Goal: Transaction & Acquisition: Purchase product/service

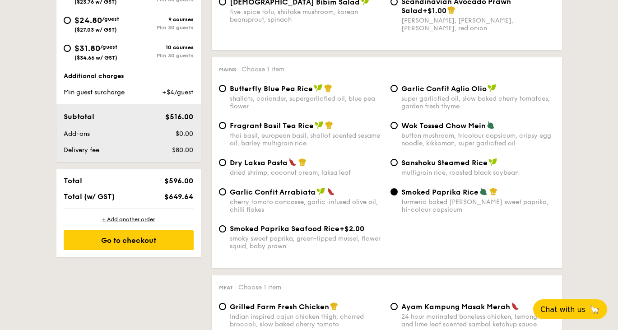
scroll to position [408, 0]
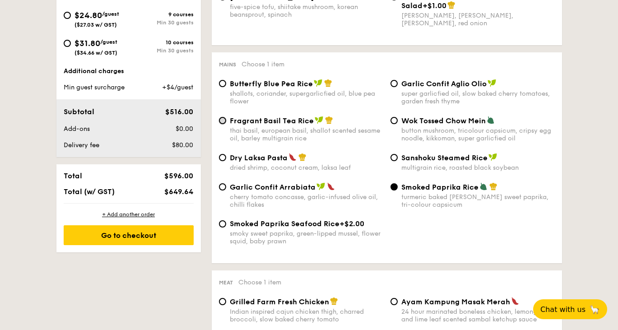
click at [220, 124] on input "Fragrant Basil Tea Rice thai basil, european basil, shallot scented sesame oil,…" at bounding box center [222, 120] width 7 height 7
radio input "true"
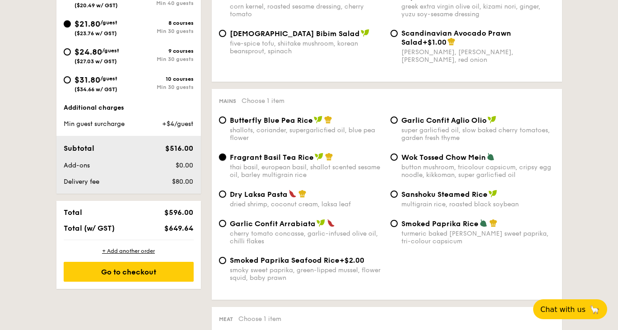
scroll to position [342, 0]
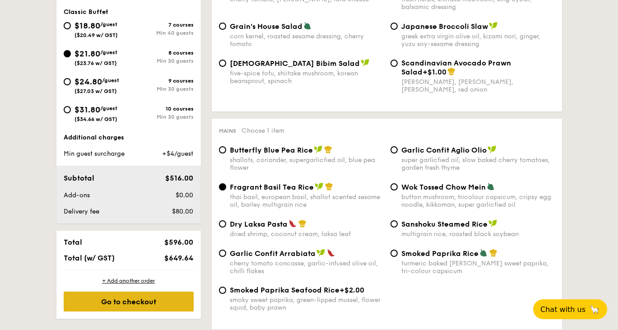
click at [140, 302] on div "Go to checkout" at bounding box center [129, 302] width 130 height 20
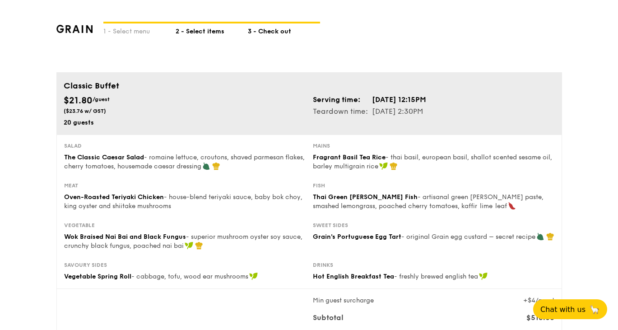
click at [206, 32] on div "2 - Select items" at bounding box center [212, 29] width 72 height 13
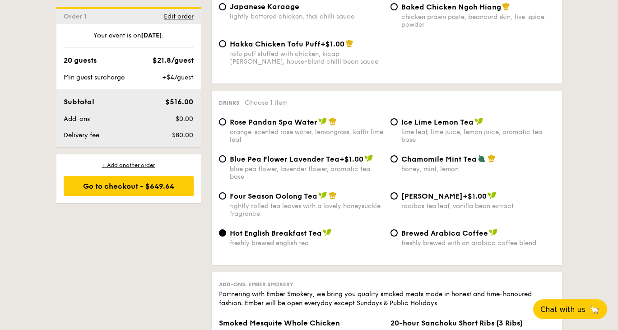
scroll to position [1674, 0]
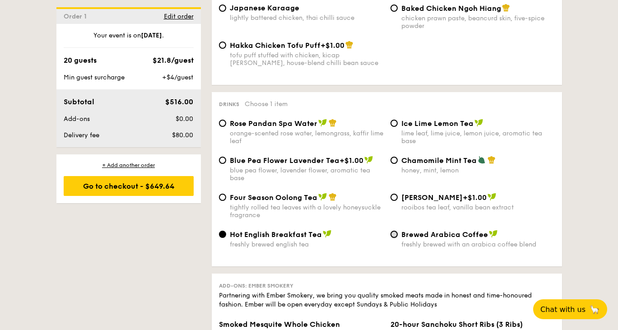
click at [396, 238] on input "Brewed Arabica Coffee freshly brewed with an arabica coffee blend" at bounding box center [394, 234] width 7 height 7
radio input "true"
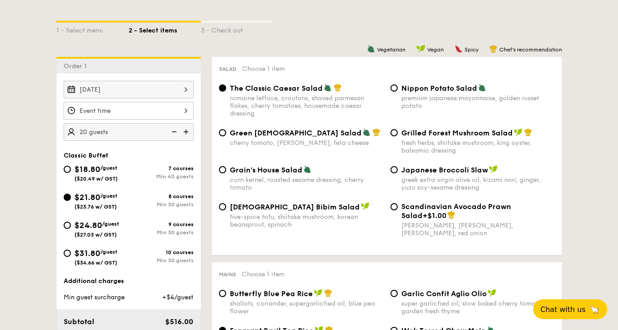
scroll to position [210, 0]
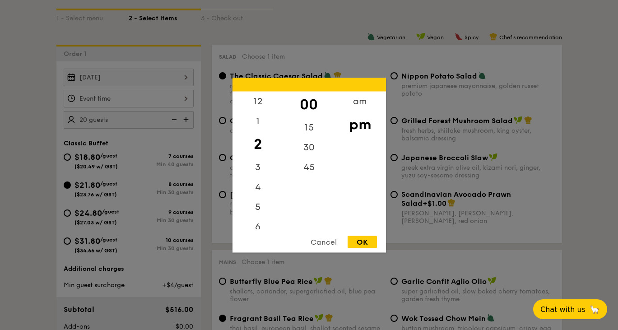
click at [185, 98] on div "12 1 2 3 4 5 6 7 8 9 10 11 00 15 30 45 am pm Cancel OK" at bounding box center [129, 99] width 130 height 18
click at [260, 103] on div "12" at bounding box center [258, 104] width 51 height 26
click at [313, 125] on div "15" at bounding box center [309, 130] width 51 height 26
click at [367, 243] on div "OK" at bounding box center [362, 242] width 29 height 12
type input "12:15PM"
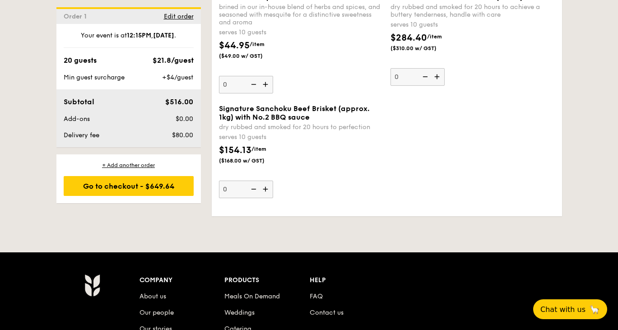
scroll to position [2003, 0]
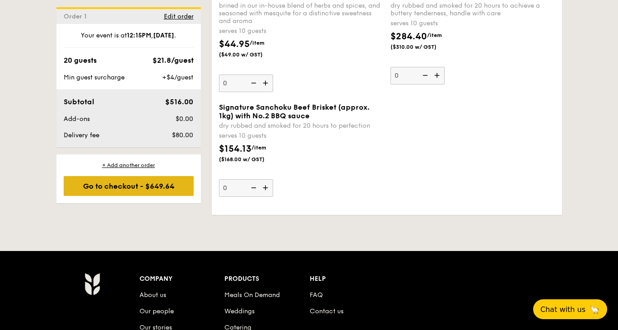
click at [165, 189] on div "Go to checkout - $649.64" at bounding box center [129, 186] width 130 height 20
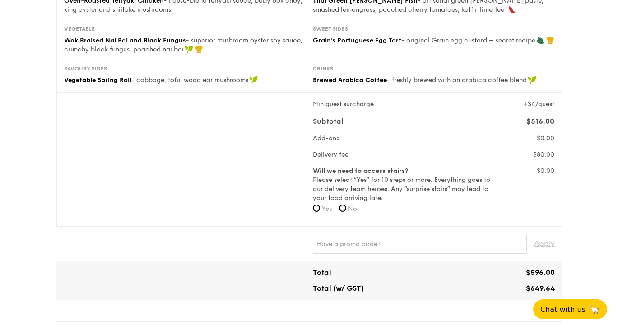
scroll to position [198, 0]
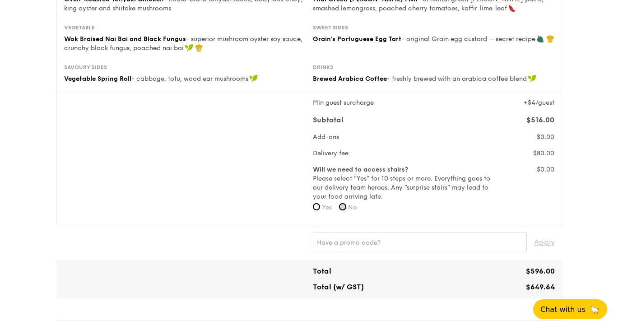
click at [343, 206] on input "No" at bounding box center [342, 206] width 7 height 7
radio input "true"
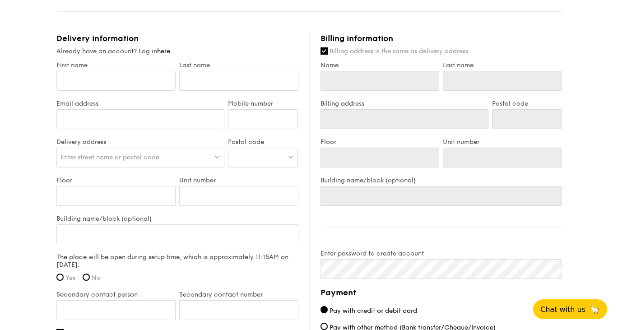
scroll to position [508, 0]
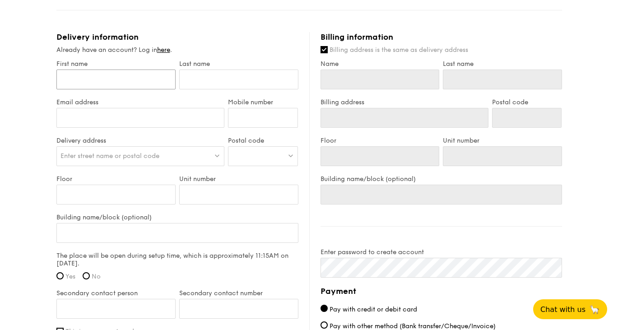
click at [84, 84] on input "First name" at bounding box center [115, 80] width 119 height 20
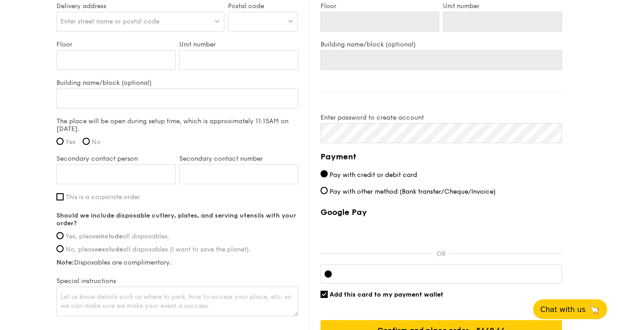
scroll to position [642, 0]
click at [61, 194] on input "This is a corporate order" at bounding box center [59, 197] width 7 height 7
checkbox input "true"
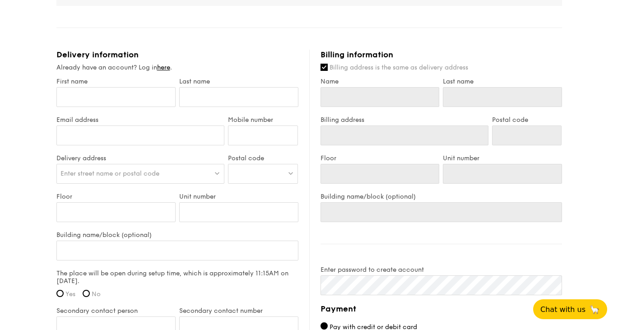
scroll to position [480, 0]
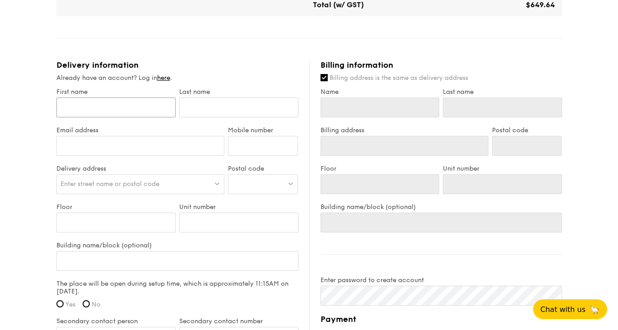
click at [106, 107] on input "First name" at bounding box center [115, 108] width 119 height 20
type input "K"
type input "Ko"
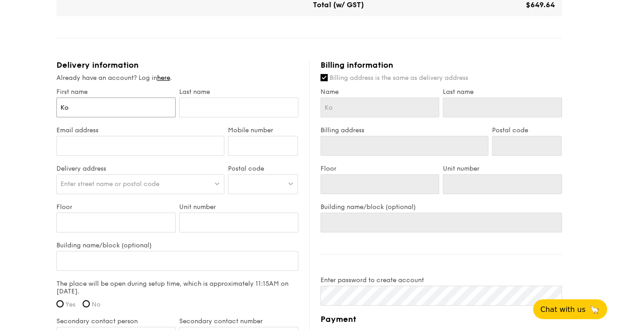
type input "Kok"
type input "Koki"
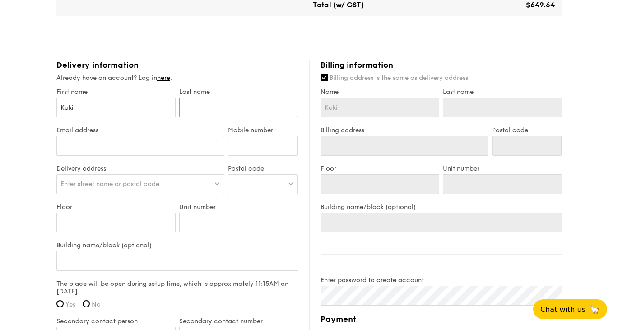
click at [201, 108] on input "text" at bounding box center [238, 108] width 119 height 20
type input "M"
type input "Ma"
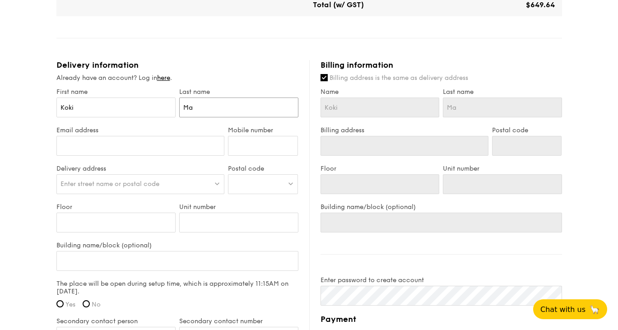
type input "Man"
type input "Mand"
type input "Manda"
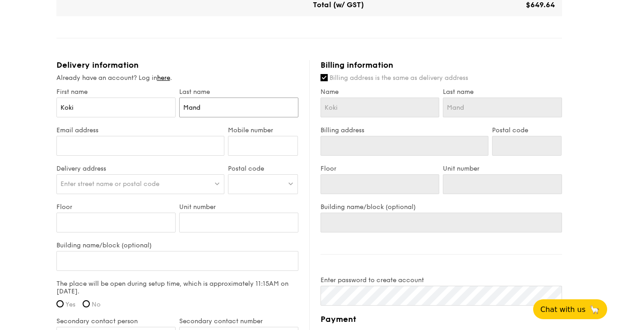
type input "Manda"
type input "Mandai"
click at [180, 148] on input "Email address" at bounding box center [140, 146] width 169 height 20
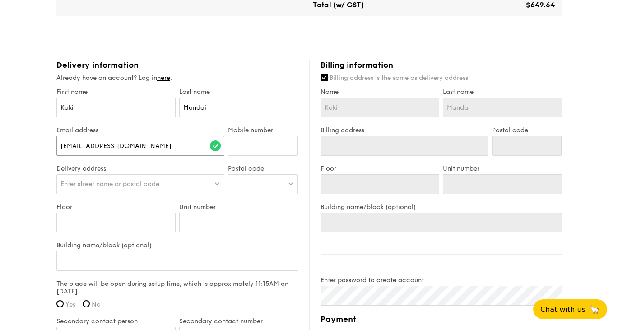
type input "[EMAIL_ADDRESS][DOMAIN_NAME]"
click at [273, 143] on input "Mobile number" at bounding box center [263, 146] width 70 height 20
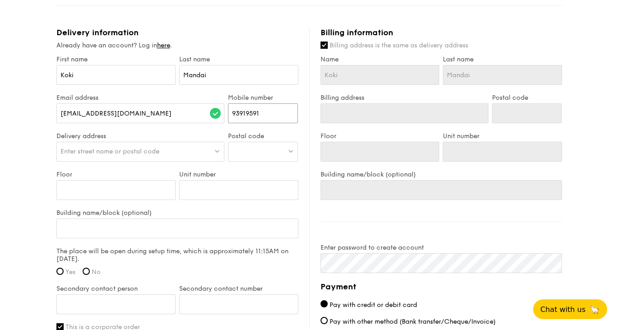
scroll to position [517, 0]
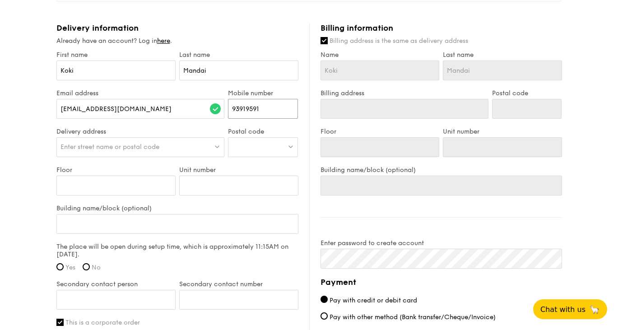
type input "93919591"
click at [192, 140] on div "Enter street name or postal code" at bounding box center [140, 147] width 169 height 20
click at [140, 216] on input "Building name/block (optional)" at bounding box center [177, 224] width 242 height 20
paste input "Home Team Science and Technology Agency [STREET_ADDRESS]"
type input "Home Team Science and Technology Agency [STREET_ADDRESS]"
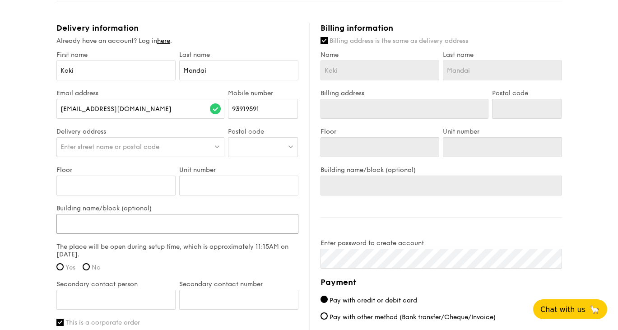
type input "Home Team Science and Technology Agency [STREET_ADDRESS]"
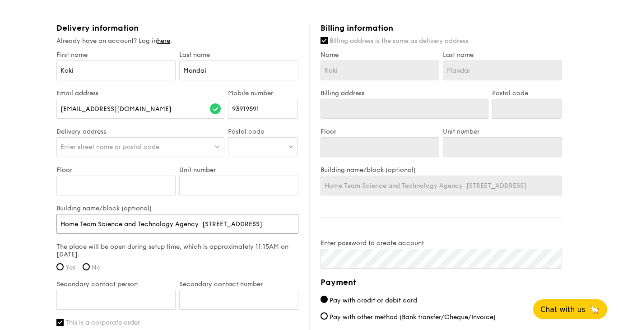
scroll to position [0, 33]
drag, startPoint x: 168, startPoint y: 226, endPoint x: 214, endPoint y: 223, distance: 46.2
click at [214, 223] on input "Home Team Science and Technology Agency [STREET_ADDRESS]" at bounding box center [177, 224] width 242 height 20
click at [290, 222] on input "Home Team Science and Technology Agency [STREET_ADDRESS]" at bounding box center [177, 224] width 242 height 20
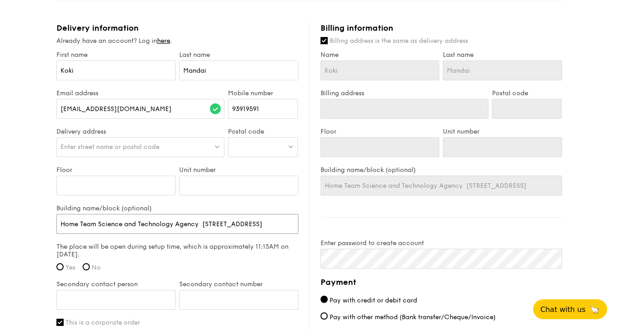
type input "Home Team Science and Technology Agency [STREET_ADDRESS]"
click at [147, 140] on div "Enter street name or postal code" at bounding box center [140, 147] width 169 height 20
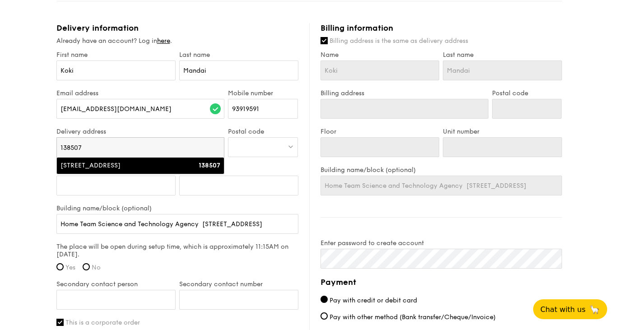
type input "138507"
click at [110, 166] on div "[STREET_ADDRESS]" at bounding box center [121, 165] width 120 height 9
type input "[STREET_ADDRESS]"
type input "138507"
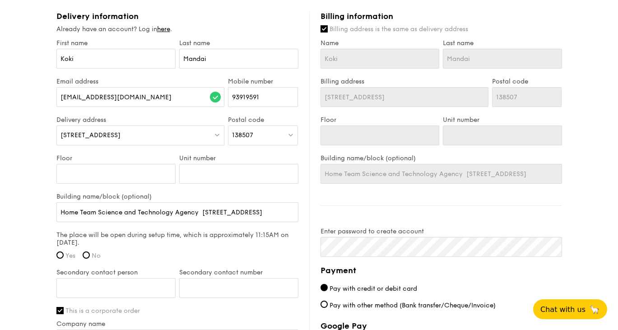
scroll to position [532, 0]
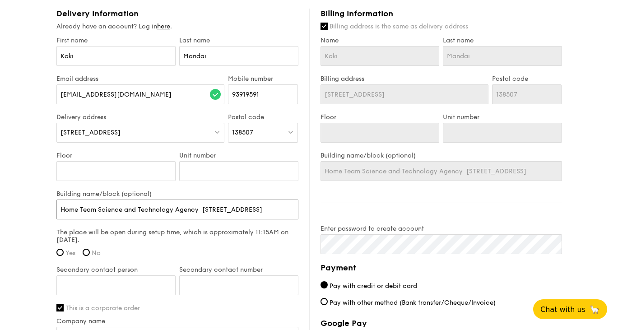
drag, startPoint x: 250, startPoint y: 211, endPoint x: 270, endPoint y: 211, distance: 19.9
click at [270, 211] on input "Home Team Science and Technology Agency [STREET_ADDRESS]" at bounding box center [177, 210] width 242 height 20
click at [118, 172] on input "Floor" at bounding box center [115, 171] width 119 height 20
type input "1"
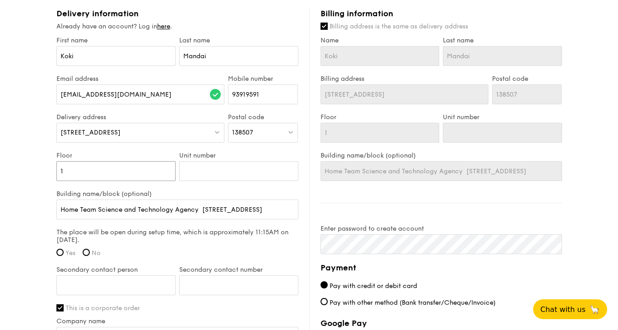
type input "12"
click at [189, 172] on input "Unit number" at bounding box center [238, 171] width 119 height 20
type input "0"
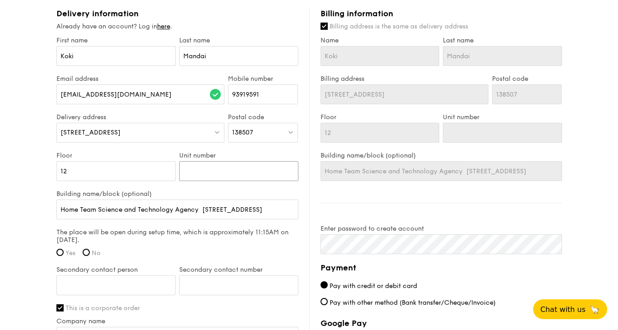
type input "0"
type input "01"
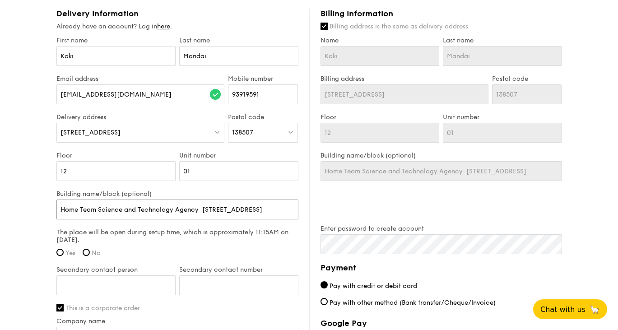
drag, startPoint x: 200, startPoint y: 210, endPoint x: 304, endPoint y: 210, distance: 103.5
click at [304, 210] on div "Delivery information Already have an account? Log in here . First name [PERSON_…" at bounding box center [182, 236] width 253 height 454
type input "Home Team Science and Technology Agency"
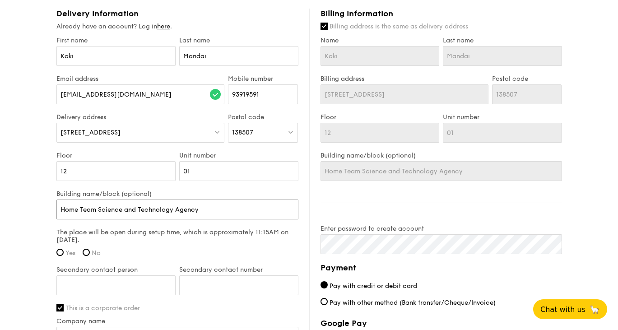
type input "Home Team Science and Technology Agency"
click at [256, 132] on div "138507" at bounding box center [263, 133] width 70 height 20
type input "139955"
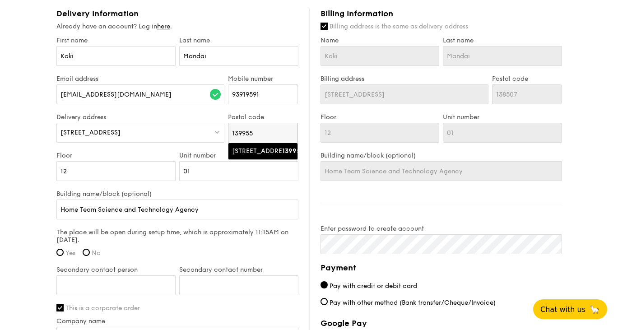
click at [283, 149] on strong "139955" at bounding box center [293, 151] width 22 height 8
type input "[STREET_ADDRESS]"
type input "139955"
drag, startPoint x: 223, startPoint y: 207, endPoint x: 30, endPoint y: 192, distance: 193.5
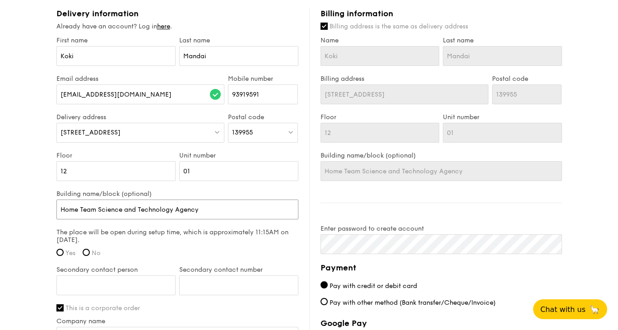
paste input "[STREET_ADDRESS][PERSON_NAME]"
type input "[STREET_ADDRESS][PERSON_NAME]"
click at [94, 172] on input "12" at bounding box center [115, 171] width 119 height 20
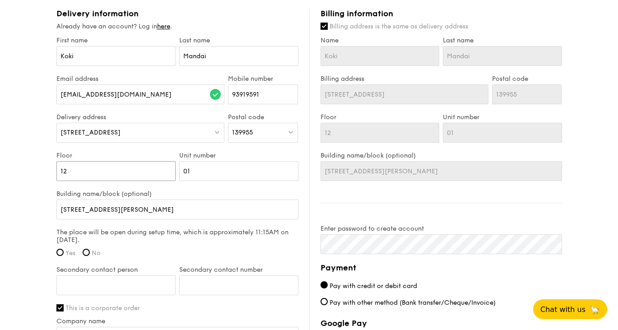
type input "1"
type input "0"
type input "04"
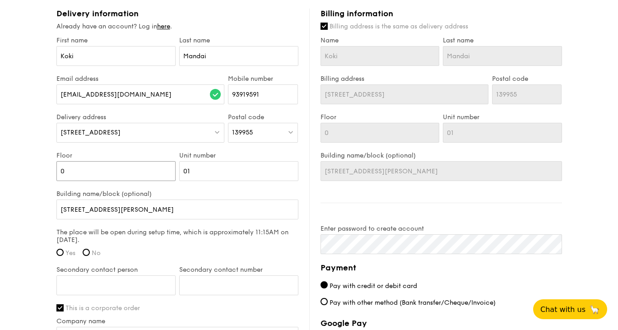
type input "04"
click at [208, 171] on input "01" at bounding box center [238, 171] width 119 height 20
type input "0"
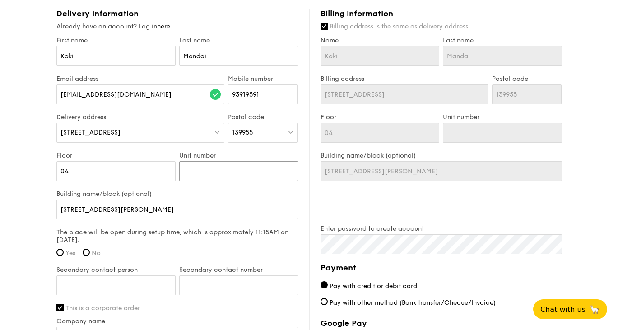
type input "0"
type input "03"
type input "03/"
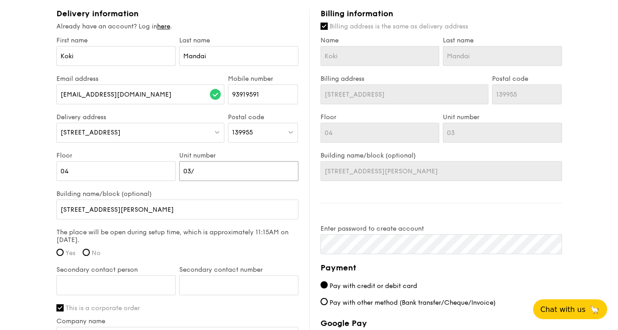
type input "03/"
type input "03/0"
type input "03/04"
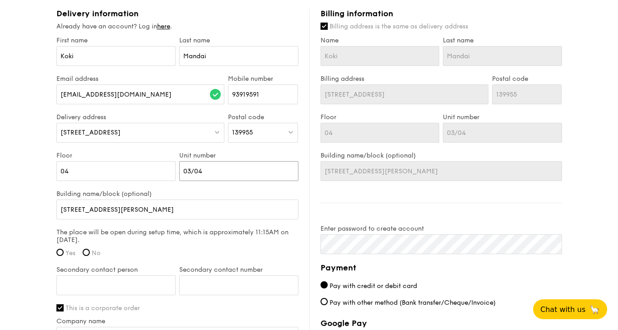
type input "03/0"
type input "03/04"
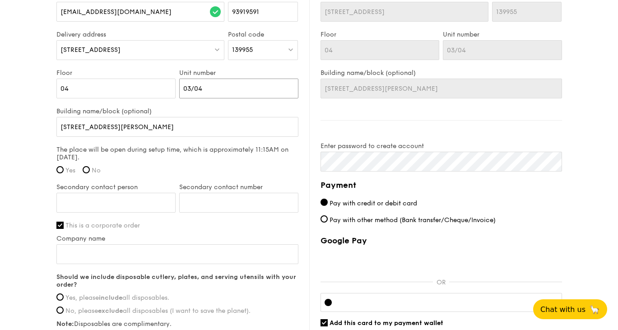
scroll to position [640, 0]
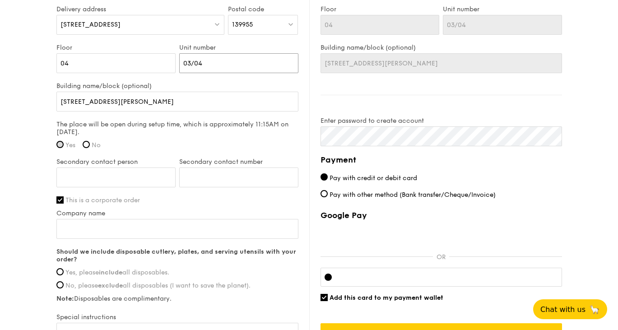
type input "03/04"
click at [59, 147] on input "Yes" at bounding box center [59, 144] width 7 height 7
radio input "true"
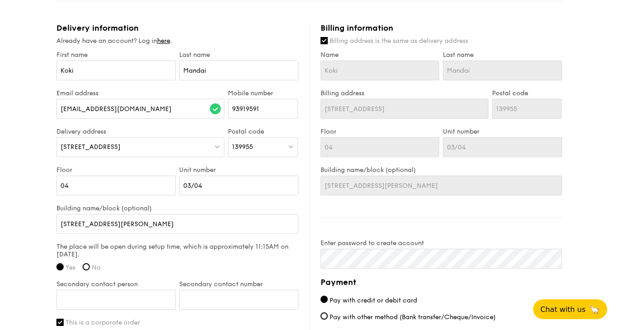
scroll to position [526, 0]
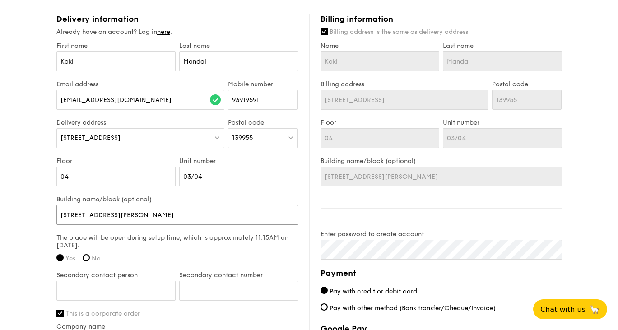
click at [61, 216] on input "[STREET_ADDRESS][PERSON_NAME]" at bounding box center [177, 215] width 242 height 20
paste input "Hatch - Innovation Centre"
type input "Hatch - Innovation Centre [STREET_ADDRESS]"
type input "Hatch - Innovation Centre79 [PERSON_NAME][STREET_ADDRESS]"
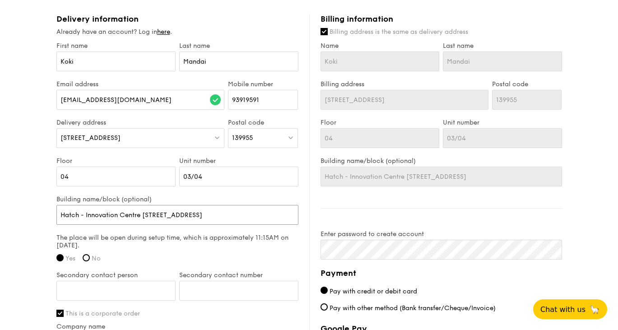
type input "Hatch - Innovation Centre79 [PERSON_NAME][STREET_ADDRESS]"
type input "Hatch - Innovation Centre,[STREET_ADDRESS]"
type input "Hatch - Innovation Centre, [STREET_ADDRESS]"
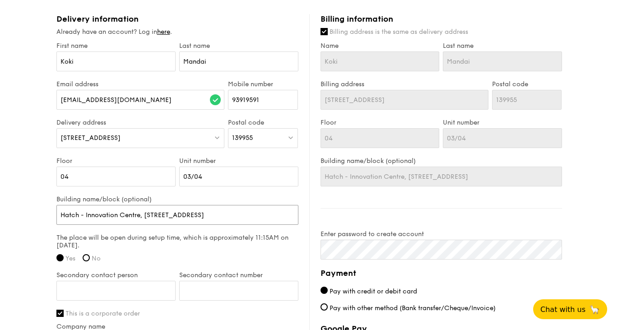
click at [212, 214] on input "Hatch - Innovation Centre, [STREET_ADDRESS]" at bounding box center [177, 215] width 242 height 20
drag, startPoint x: 248, startPoint y: 215, endPoint x: 315, endPoint y: 215, distance: 66.9
click at [315, 215] on div "Delivery information Already have an account? Log in here . First name [PERSON_…" at bounding box center [309, 241] width 506 height 454
click at [273, 220] on input "Hatch - Innovation Centre, [STREET_ADDRESS]" at bounding box center [177, 215] width 242 height 20
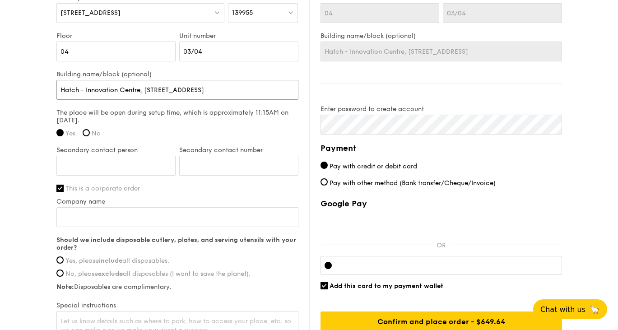
scroll to position [652, 0]
type input "Hatch - Innovation Centre, [STREET_ADDRESS]"
click at [112, 167] on input "Secondary contact person" at bounding box center [115, 165] width 119 height 20
type input "[PERSON_NAME]"
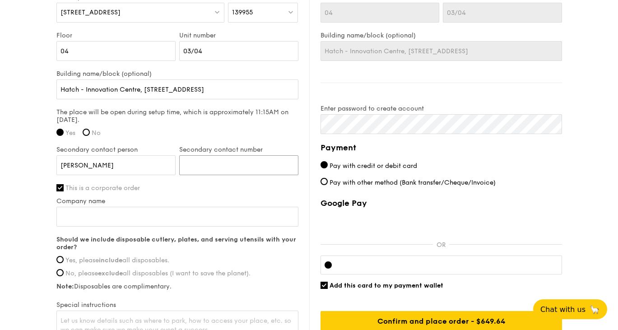
click at [227, 167] on input "Secondary contact number" at bounding box center [238, 165] width 119 height 20
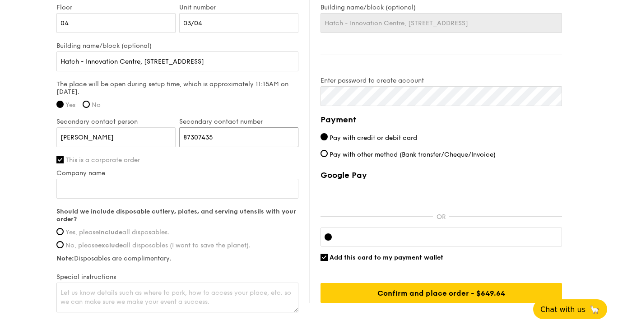
scroll to position [680, 0]
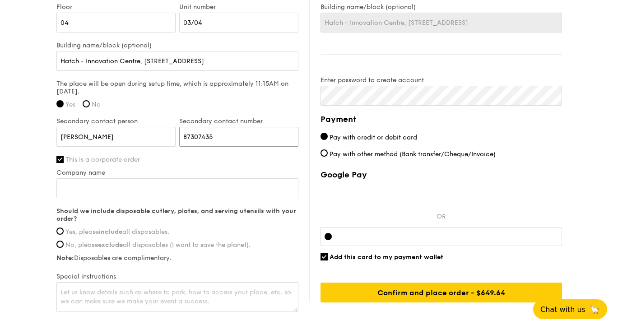
type input "87307435"
click at [163, 189] on input "Company name" at bounding box center [177, 188] width 242 height 20
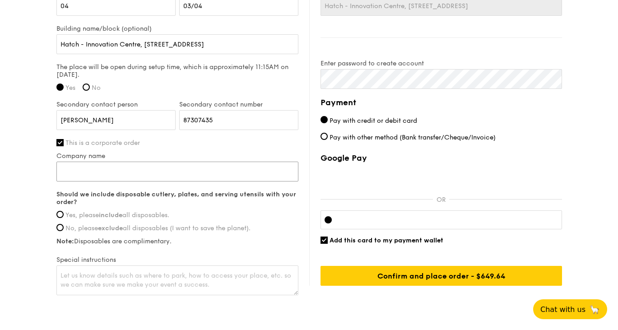
scroll to position [704, 0]
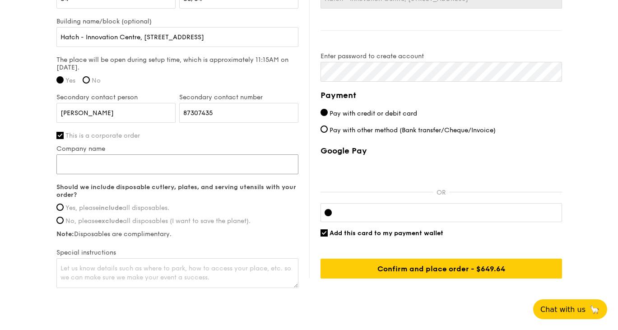
type input ":"
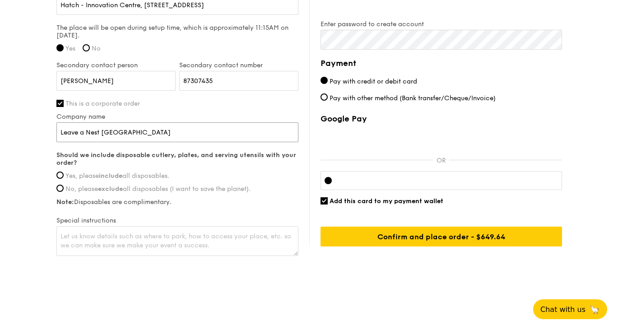
scroll to position [736, 0]
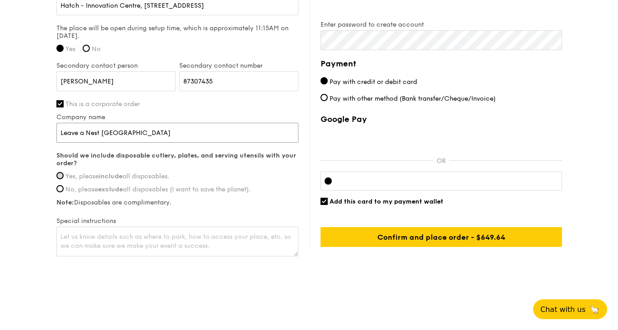
type input "Leave a Nest [GEOGRAPHIC_DATA]"
click at [61, 178] on input "Yes, please include all disposables." at bounding box center [59, 175] width 7 height 7
radio input "true"
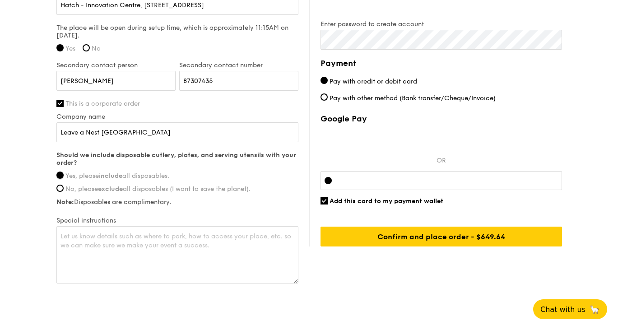
drag, startPoint x: 297, startPoint y: 252, endPoint x: 296, endPoint y: 279, distance: 27.1
click at [296, 279] on textarea at bounding box center [177, 254] width 242 height 57
click at [239, 241] on textarea at bounding box center [176, 254] width 241 height 57
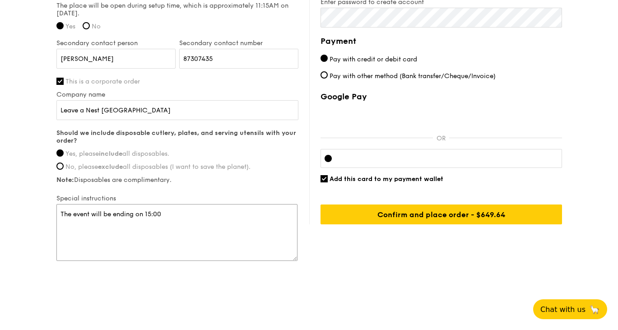
scroll to position [763, 0]
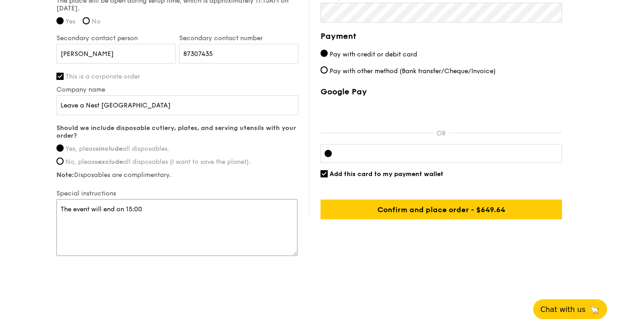
click at [149, 211] on textarea "The event will end on 15:00" at bounding box center [176, 227] width 241 height 57
click at [331, 94] on label "Google Pay" at bounding box center [442, 92] width 242 height 10
click at [169, 216] on textarea "The event will end on 15:00," at bounding box center [176, 227] width 241 height 57
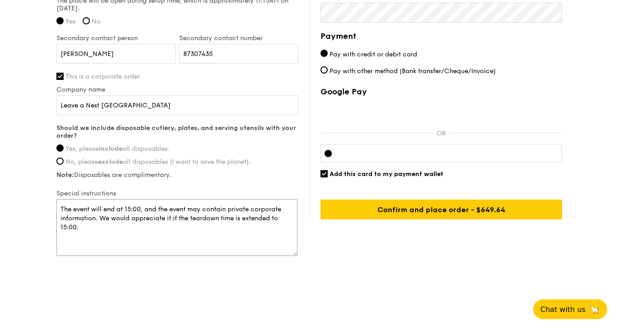
click at [206, 230] on textarea "The event will end at 15:00, and the event may contain private corporate inform…" at bounding box center [176, 227] width 241 height 57
click at [209, 236] on textarea "The event will end at 15:00, and the event may contain private corporate inform…" at bounding box center [176, 227] width 241 height 57
click at [133, 219] on textarea "The event will end at 15:00, and the event may contain private corporate inform…" at bounding box center [176, 227] width 241 height 57
click at [180, 229] on textarea "The event will end at 15:00, and the event may contain private corporate inform…" at bounding box center [176, 227] width 241 height 57
click at [140, 222] on textarea "The event will end at 15:00, and the event may contain private corporate inform…" at bounding box center [176, 227] width 241 height 57
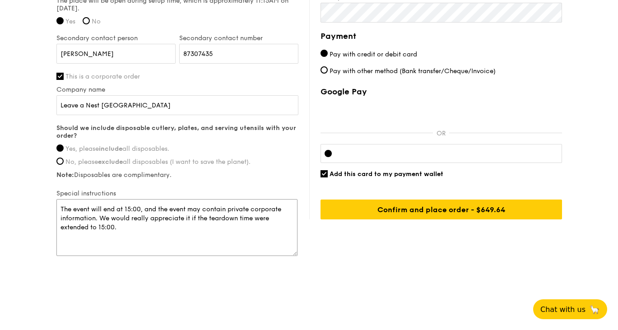
click at [140, 222] on textarea "The event will end at 15:00, and the event may contain private corporate inform…" at bounding box center [176, 227] width 241 height 57
click at [166, 233] on textarea "The event will end at 15:00, and the event may contain private corporate inform…" at bounding box center [176, 227] width 241 height 57
click at [283, 210] on textarea "The event will end at 15:00, and the event may contain private corporate inform…" at bounding box center [176, 227] width 241 height 57
click at [220, 226] on textarea "The event will end at 15:00, and the event may contain private corporate/govern…" at bounding box center [176, 227] width 241 height 57
click at [239, 211] on textarea "The event will end at 15:00, and the event may contain private corporate/govern…" at bounding box center [176, 227] width 241 height 57
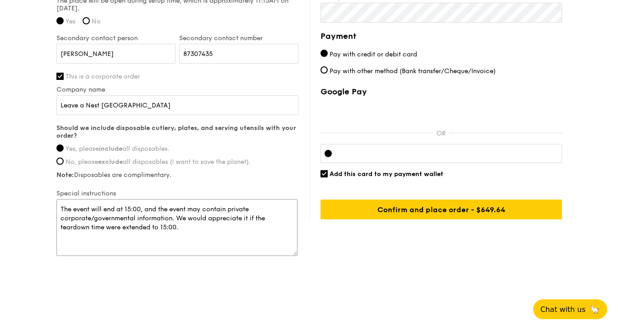
click at [239, 211] on textarea "The event will end at 15:00, and the event may contain private corporate/govern…" at bounding box center [176, 227] width 241 height 57
click at [239, 211] on textarea "The event will end at 15:00, and the event may contain non-disclosable corporat…" at bounding box center [176, 227] width 241 height 57
drag, startPoint x: 239, startPoint y: 211, endPoint x: 261, endPoint y: 211, distance: 22.6
click at [262, 211] on textarea "The event will end at 15:00, and the event may contain non-disclosable corporat…" at bounding box center [176, 227] width 241 height 57
click at [227, 233] on textarea "The event will end at 15:00, and the event may contain undisclosed corporate/go…" at bounding box center [176, 227] width 241 height 57
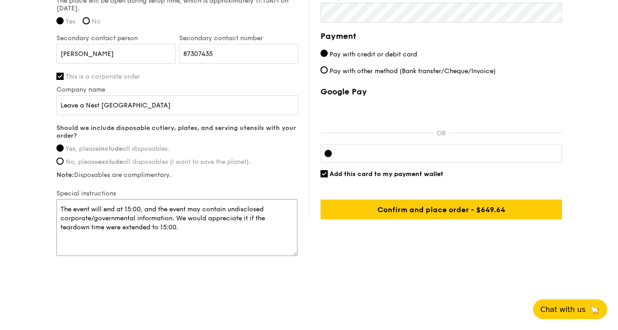
click at [211, 226] on textarea "The event will end at 15:00, and the event may contain undisclosed corporate/go…" at bounding box center [176, 227] width 241 height 57
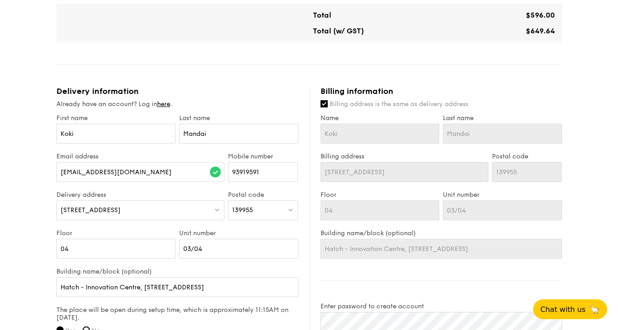
scroll to position [459, 0]
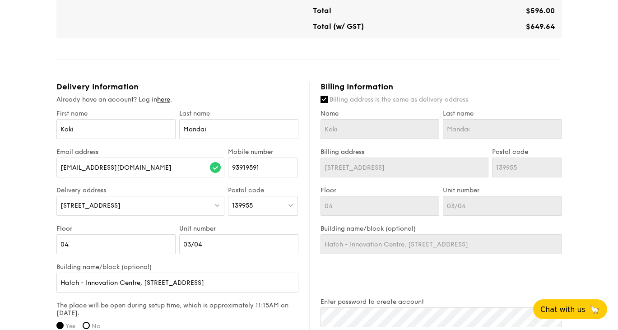
type textarea "The event will end at 15:00, and the event may contain undisclosed corporate/go…"
click at [323, 98] on input "Billing address is the same as delivery address" at bounding box center [324, 99] width 7 height 7
checkbox input "false"
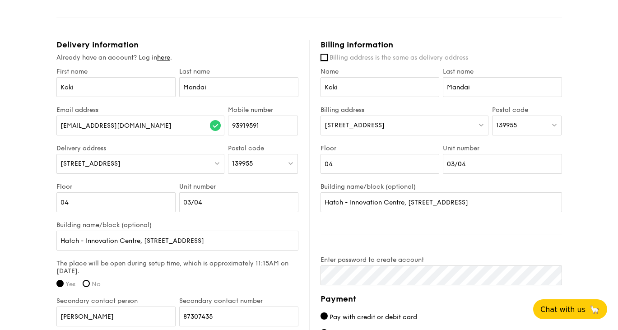
scroll to position [501, 0]
click at [443, 124] on div "[STREET_ADDRESS]" at bounding box center [405, 125] width 168 height 20
click at [542, 131] on div "139955" at bounding box center [527, 125] width 70 height 20
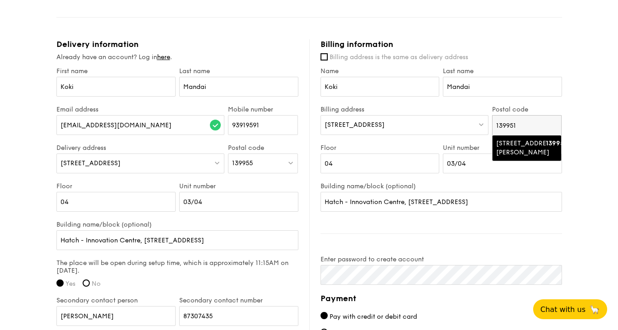
type input "139951"
click at [518, 142] on div "[STREET_ADDRESS][PERSON_NAME]" at bounding box center [519, 148] width 47 height 18
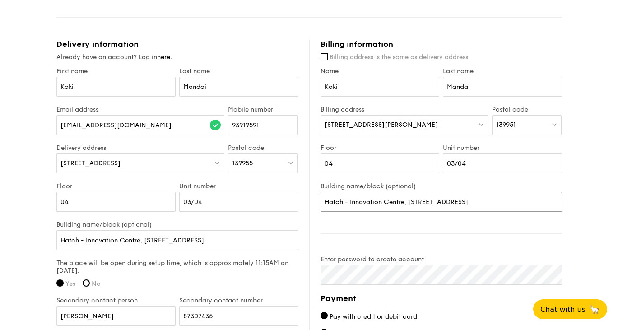
click at [325, 197] on input "Hatch - Innovation Centre, [STREET_ADDRESS]" at bounding box center [442, 202] width 242 height 20
drag, startPoint x: 325, startPoint y: 197, endPoint x: 571, endPoint y: 201, distance: 246.7
click at [571, 201] on div "1 - Select menu 2 - Select items 3 - Check out Classic Buffet $21.80 /guest ($2…" at bounding box center [309, 28] width 618 height 1058
paste input "[STREET_ADDRESS][PERSON_NAME]"
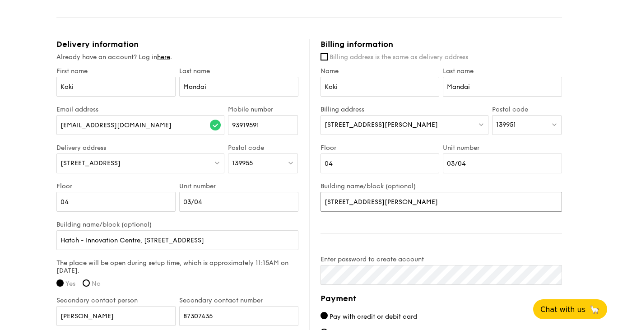
scroll to position [0, 0]
type input "[STREET_ADDRESS][PERSON_NAME]"
drag, startPoint x: 345, startPoint y: 164, endPoint x: 319, endPoint y: 164, distance: 25.8
click at [319, 164] on div "Floor 04" at bounding box center [380, 163] width 123 height 38
type input "06"
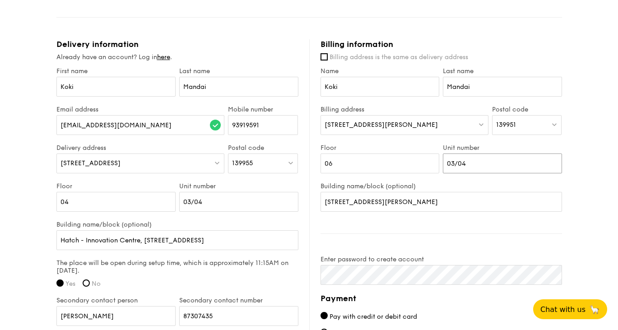
drag, startPoint x: 468, startPoint y: 165, endPoint x: 437, endPoint y: 164, distance: 30.7
click at [437, 164] on div "Floor 06 Unit number 03/04" at bounding box center [441, 163] width 245 height 38
type input "11/12"
click at [498, 203] on input "[STREET_ADDRESS][PERSON_NAME]" at bounding box center [442, 202] width 242 height 20
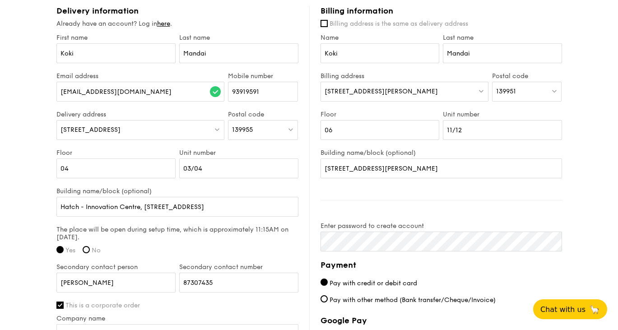
click at [478, 196] on div "Billing information Billing address is the same as delivery address Name [PERSO…" at bounding box center [435, 227] width 253 height 443
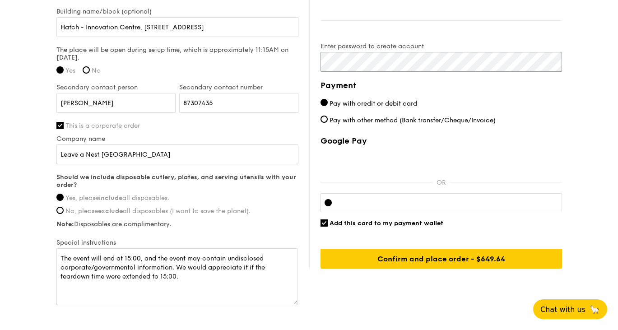
scroll to position [713, 0]
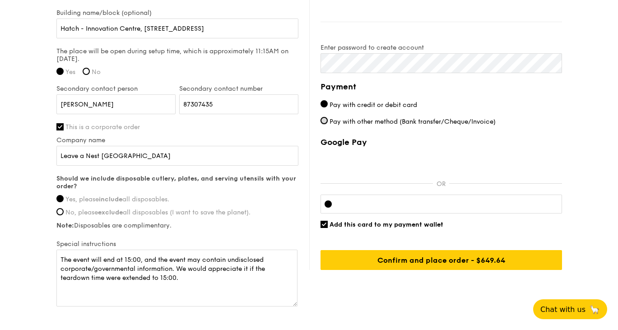
click at [322, 123] on input "Pay with other method (Bank transfer/Cheque/Invoice)" at bounding box center [324, 120] width 7 height 7
radio input "true"
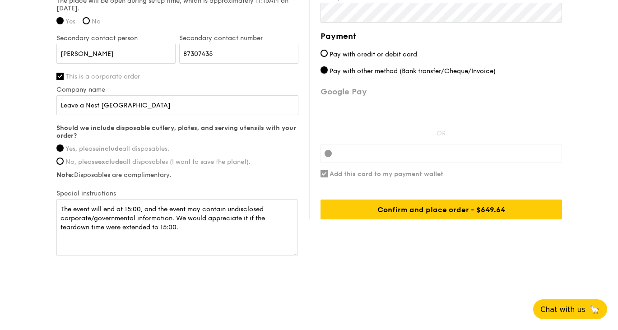
scroll to position [762, 0]
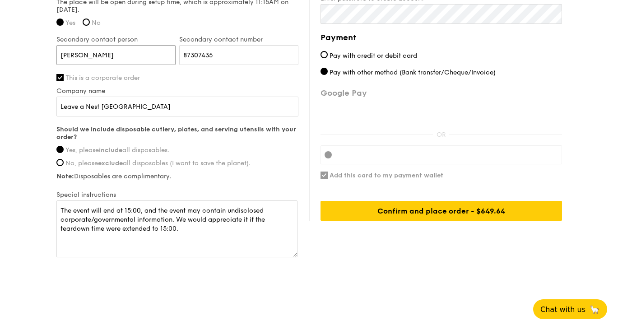
click at [82, 55] on input "[PERSON_NAME]" at bounding box center [115, 55] width 119 height 20
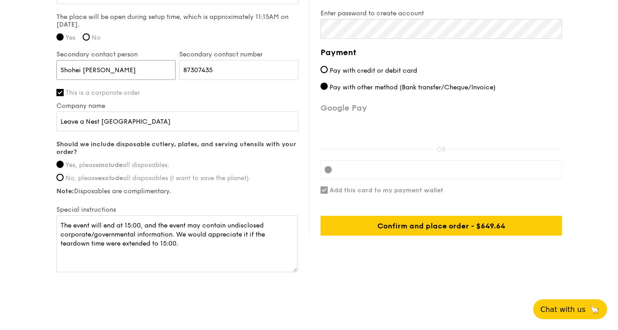
scroll to position [763, 0]
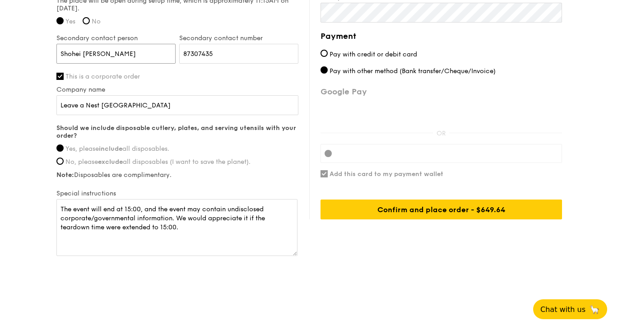
type input "Shohei [PERSON_NAME]"
click at [153, 232] on textarea "The event will end at 15:00, and the event may contain undisclosed corporate/go…" at bounding box center [176, 227] width 241 height 57
click at [201, 234] on textarea "The event will end at 15:00, and the event may contain undisclosed corporate/go…" at bounding box center [176, 227] width 241 height 57
click at [154, 227] on textarea "The event will end at 15:00, and the event may contain undisclosed corporate/go…" at bounding box center [176, 227] width 241 height 57
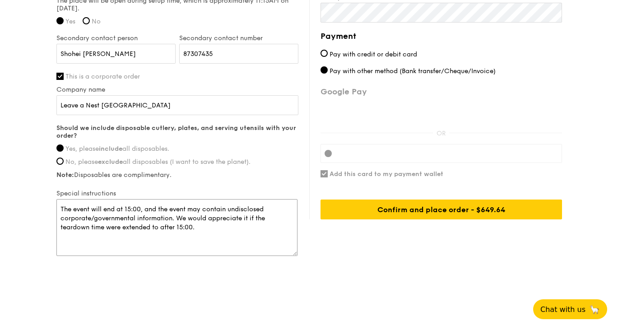
click at [235, 222] on textarea "The event will end at 15:00, and the event may contain undisclosed corporate/go…" at bounding box center [176, 227] width 241 height 57
click at [161, 229] on textarea "The event will end at 15:00, and the event may contain undisclosed corporate/go…" at bounding box center [176, 227] width 241 height 57
click at [246, 222] on textarea "The event will end at 15:00, and the event may contain undisclosed corporate/go…" at bounding box center [176, 227] width 241 height 57
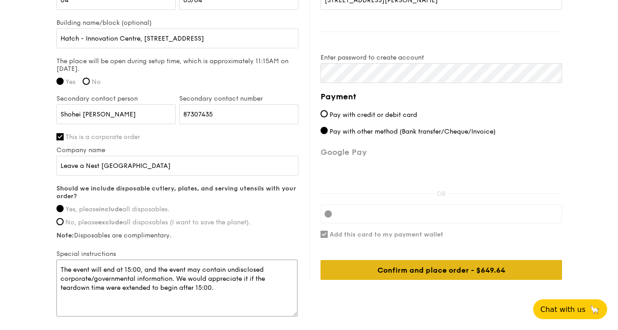
scroll to position [703, 0]
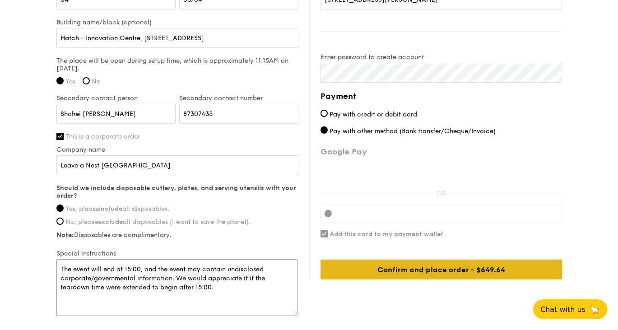
type textarea "The event will end at 15:00, and the event may contain undisclosed corporate/go…"
click at [416, 273] on div "Confirm and place order - $649.64" at bounding box center [442, 270] width 242 height 20
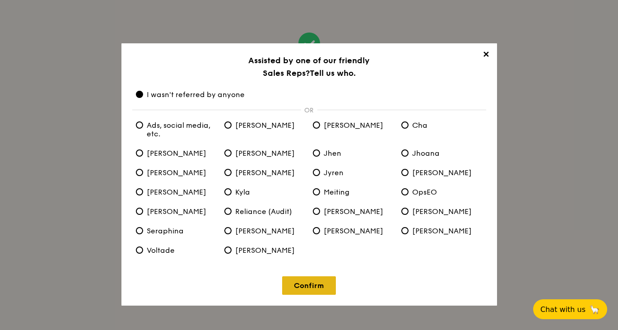
click at [331, 290] on link "Confirm" at bounding box center [309, 285] width 54 height 19
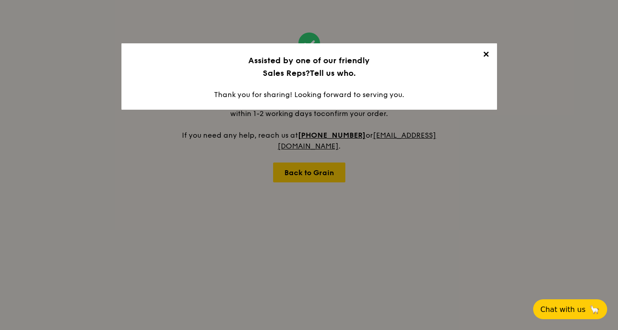
click at [489, 53] on span "✕" at bounding box center [486, 56] width 13 height 13
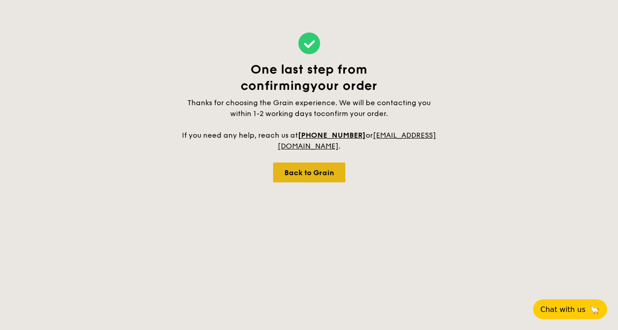
click at [331, 177] on div "Back to Grain" at bounding box center [309, 173] width 72 height 20
select select
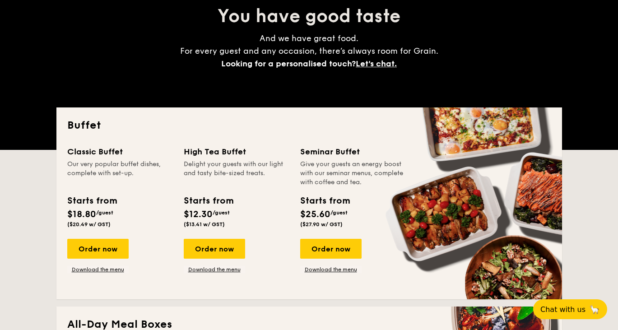
scroll to position [103, 0]
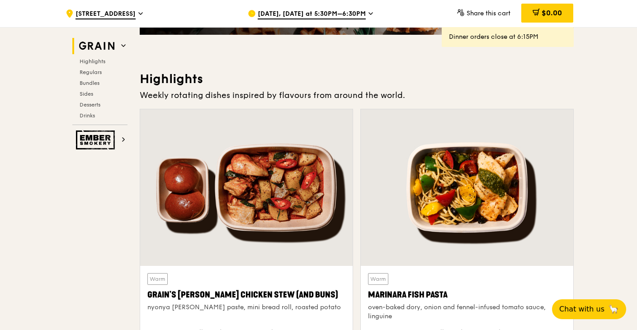
scroll to position [224, 0]
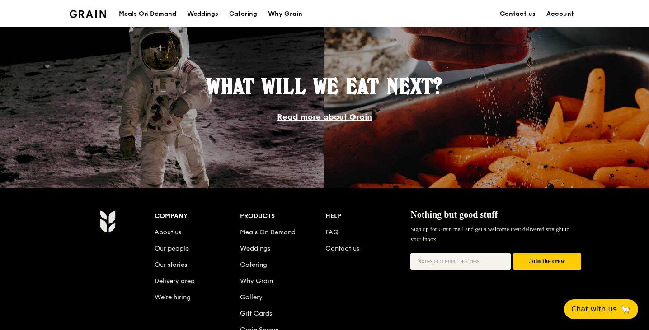
scroll to position [761, 0]
